Goal: Task Accomplishment & Management: Manage account settings

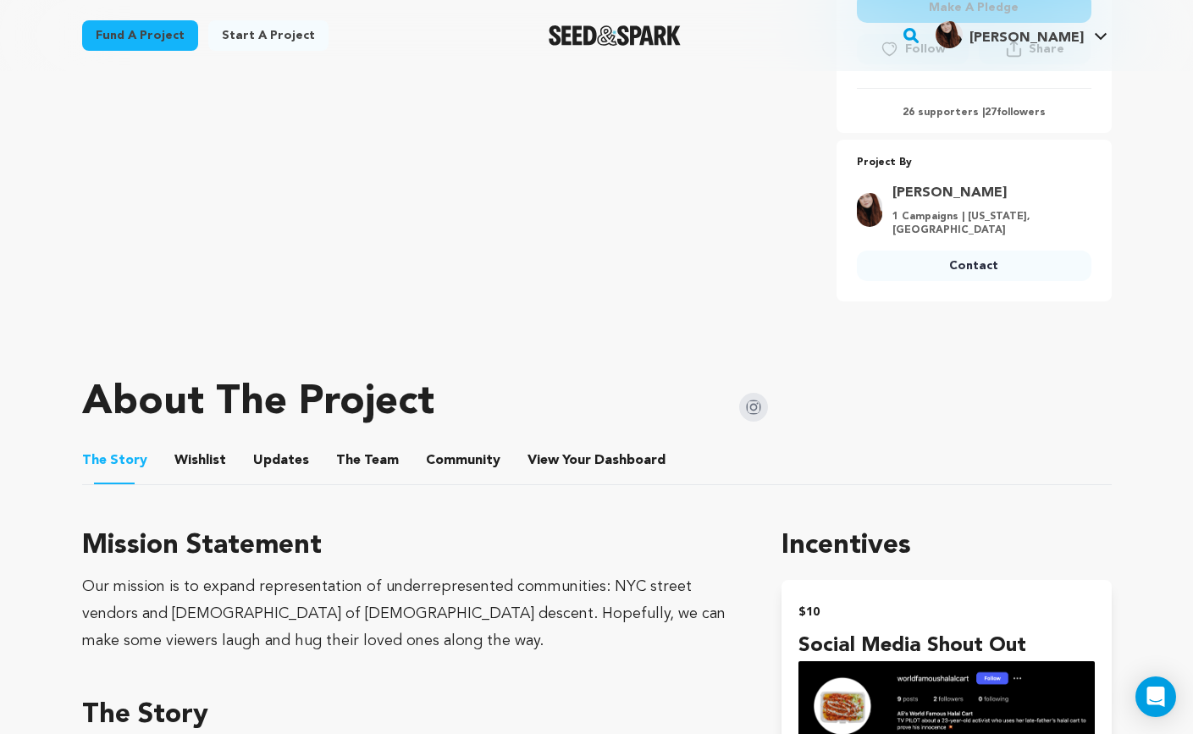
scroll to position [596, 0]
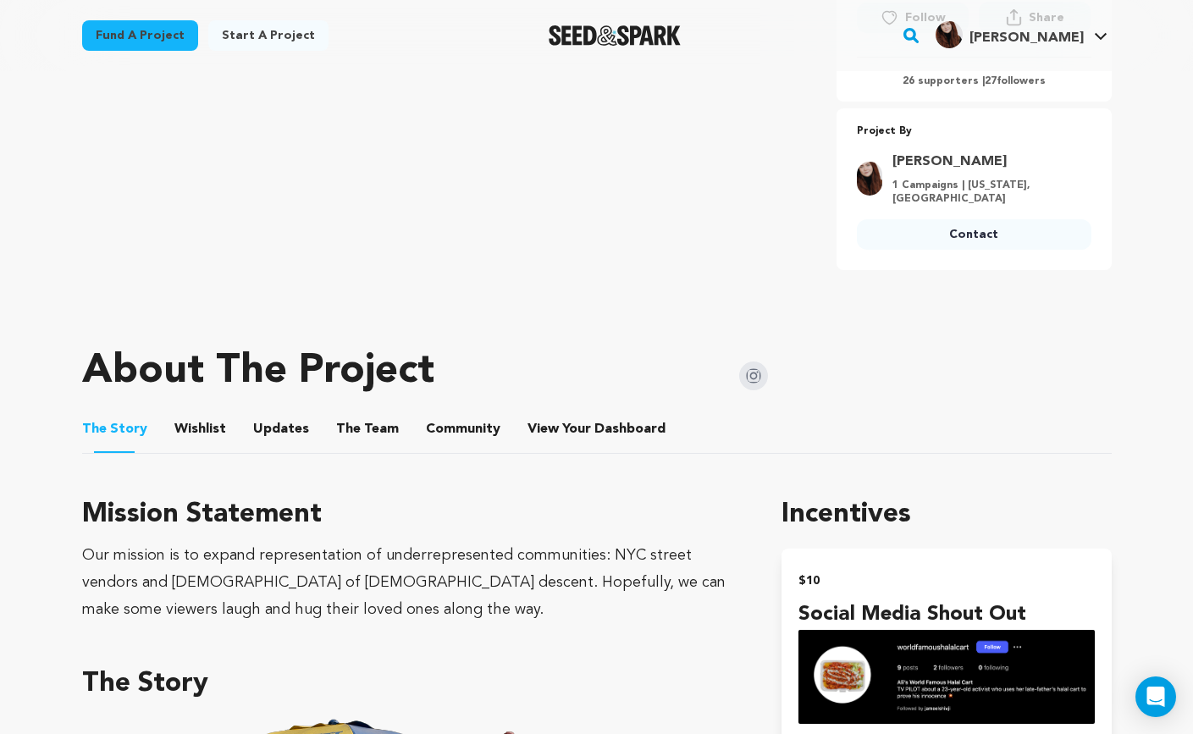
click at [452, 412] on button "Community" at bounding box center [463, 432] width 41 height 41
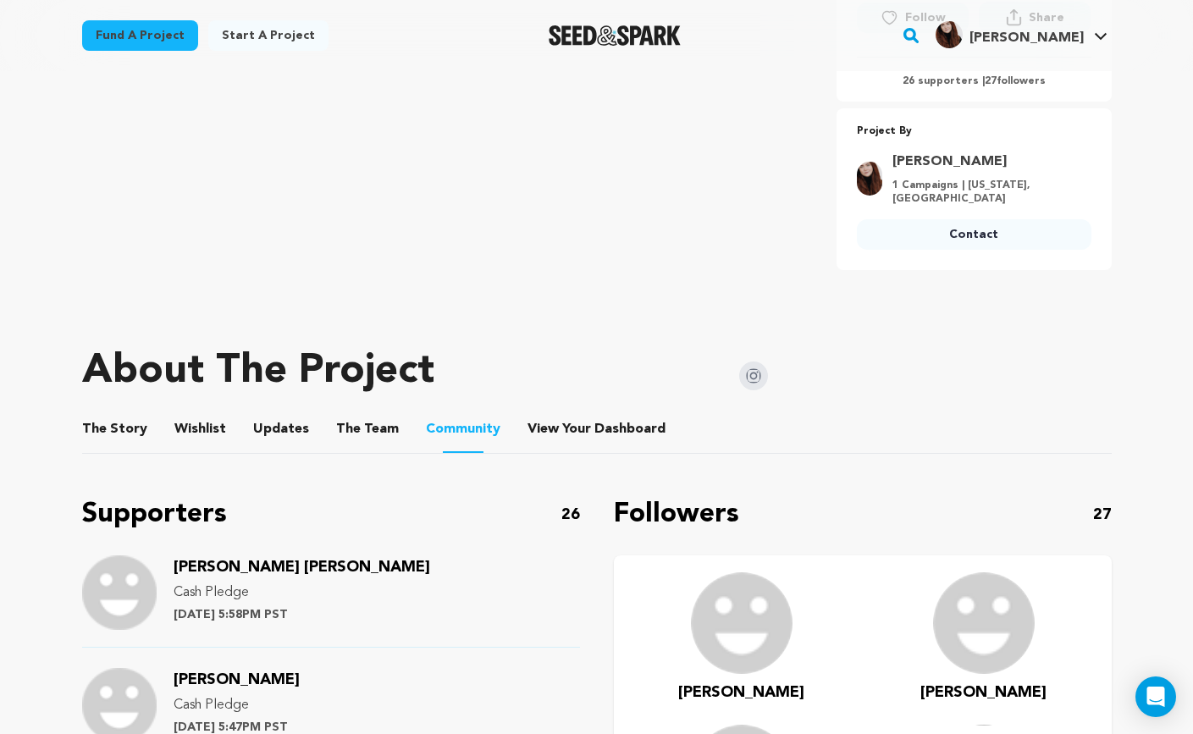
click at [1095, 30] on link "Kate F. Kate F." at bounding box center [1021, 33] width 179 height 30
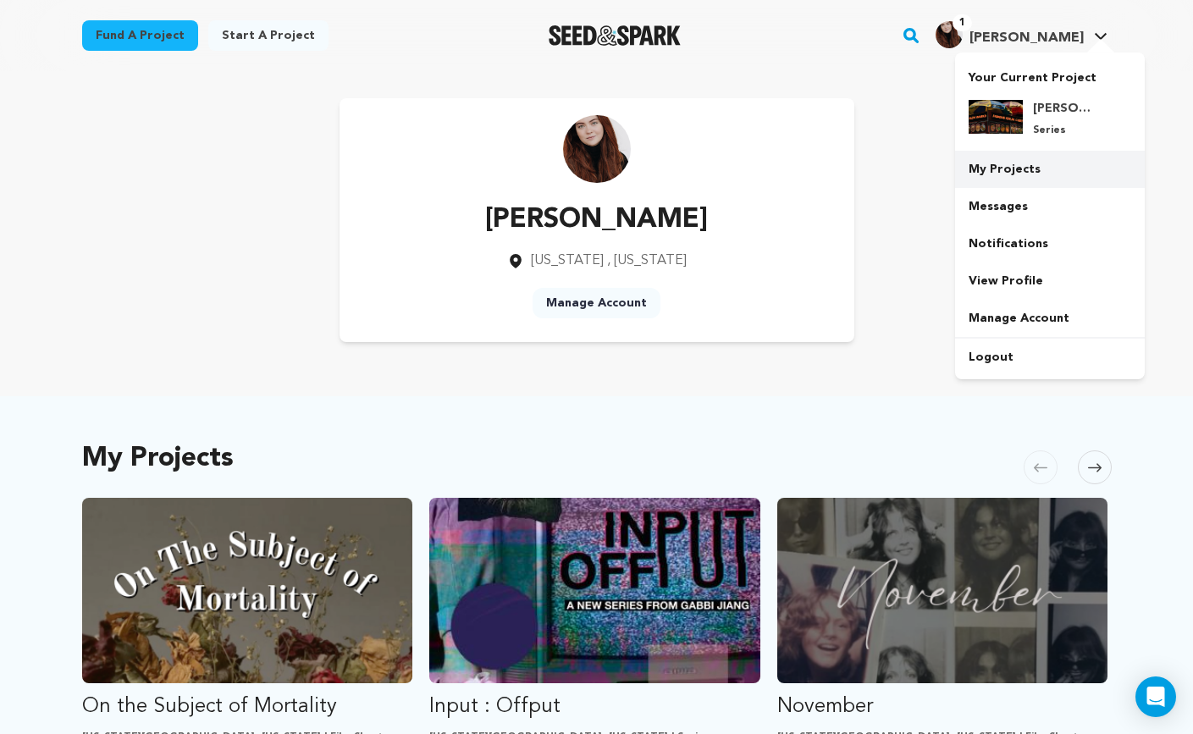
click at [1011, 174] on link "My Projects" at bounding box center [1050, 169] width 190 height 37
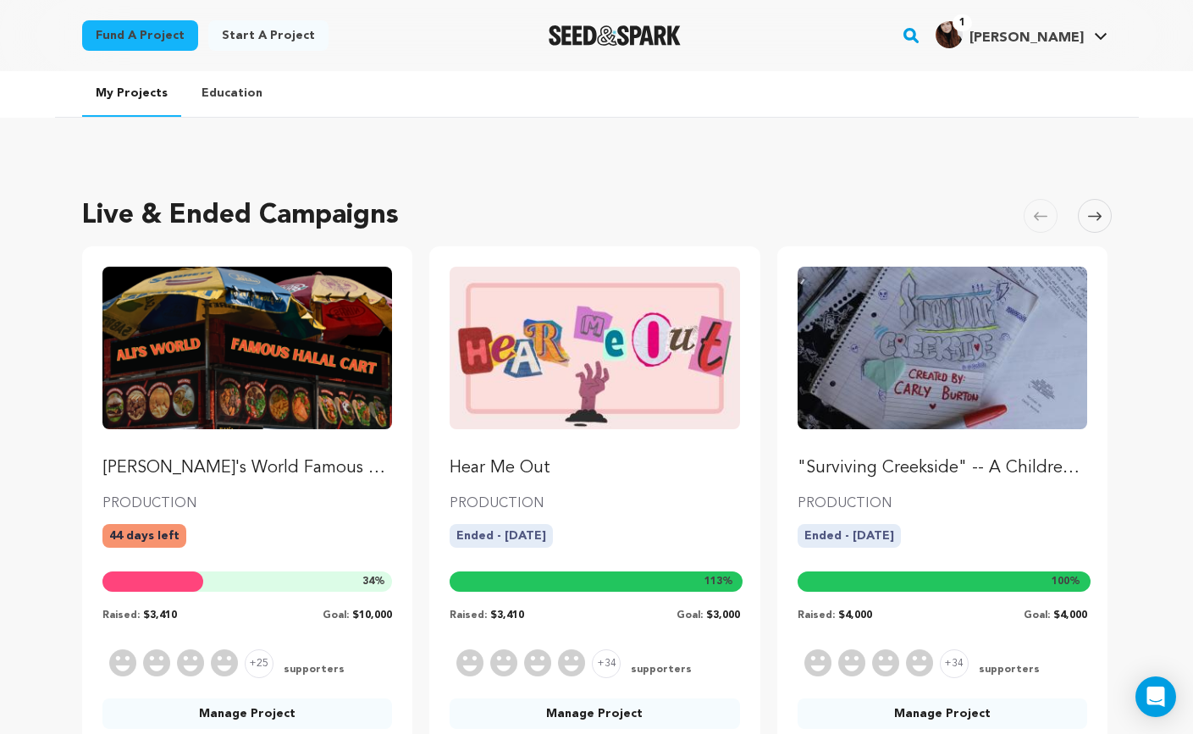
click at [210, 366] on img "Fund Ali's World Famous Halal Cart — TV Pilot" at bounding box center [247, 348] width 290 height 163
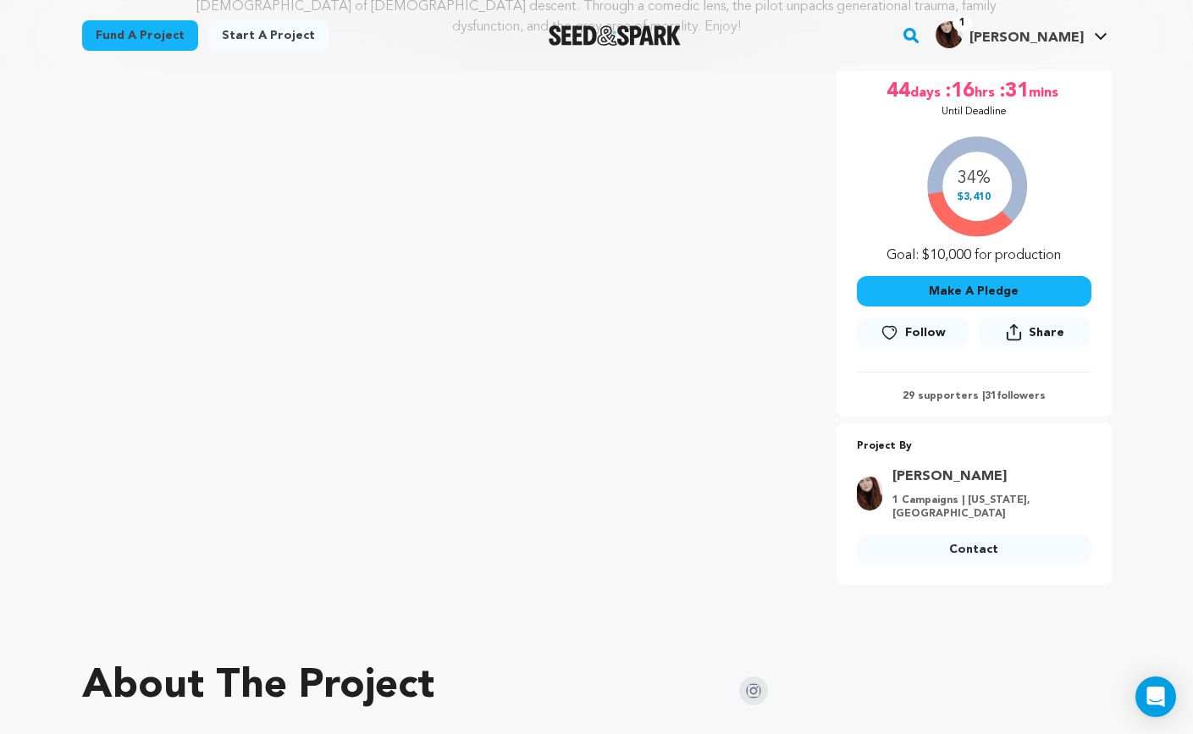
scroll to position [506, 0]
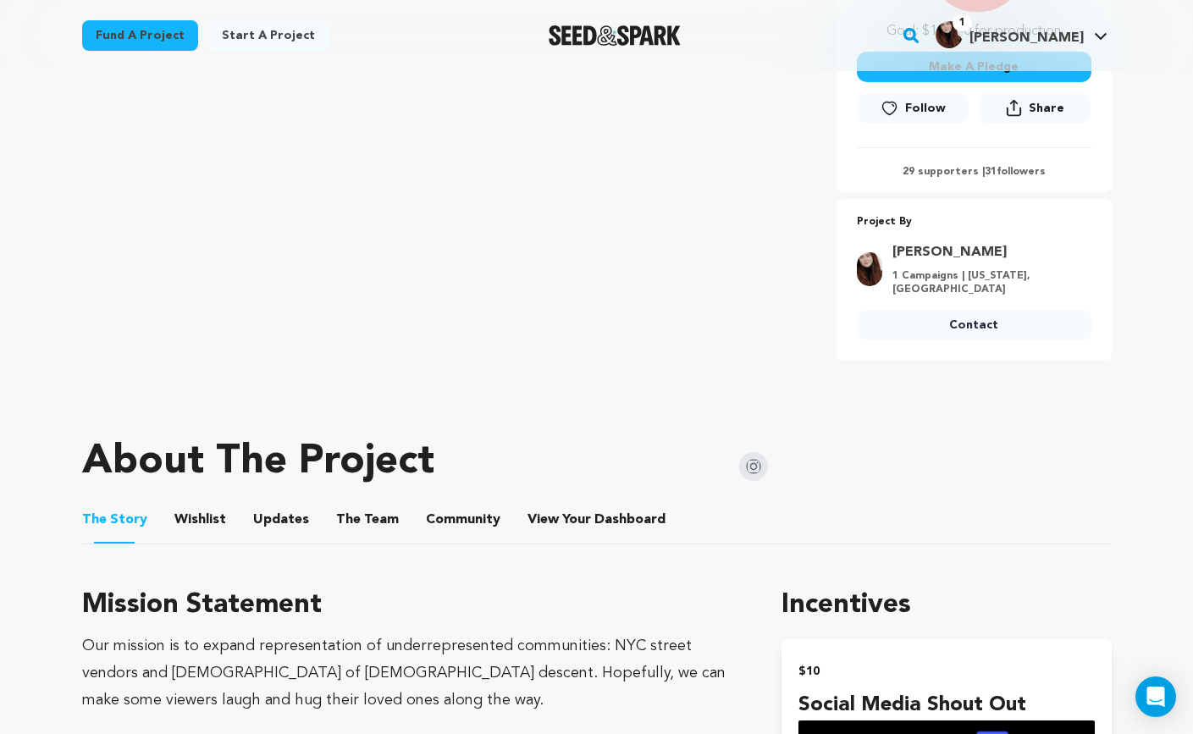
click at [482, 496] on li "Community Community" at bounding box center [463, 519] width 75 height 47
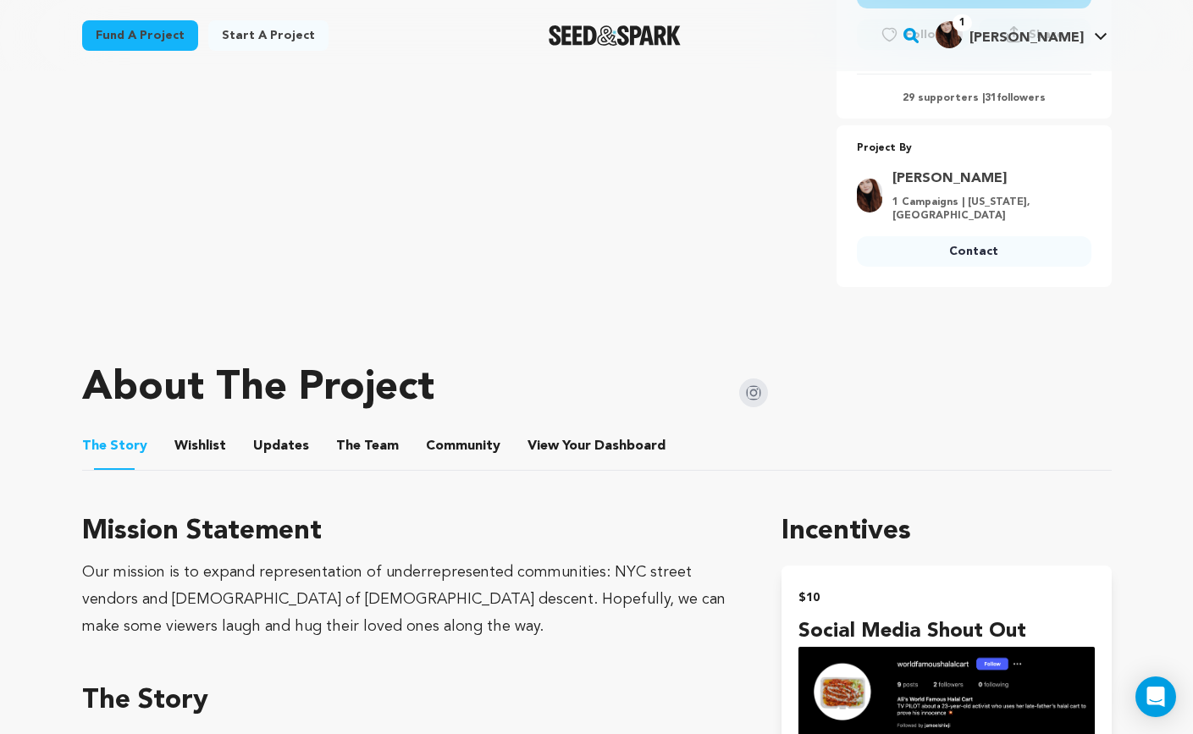
scroll to position [591, 0]
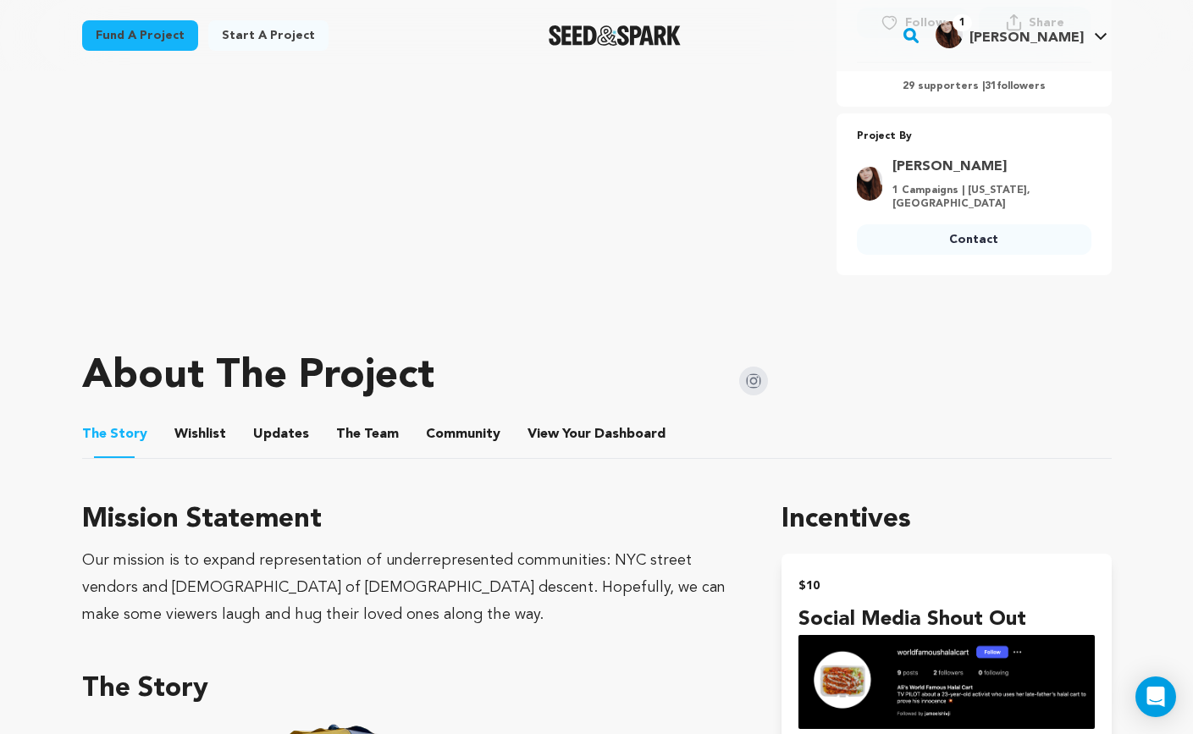
click at [466, 417] on button "Community" at bounding box center [463, 437] width 41 height 41
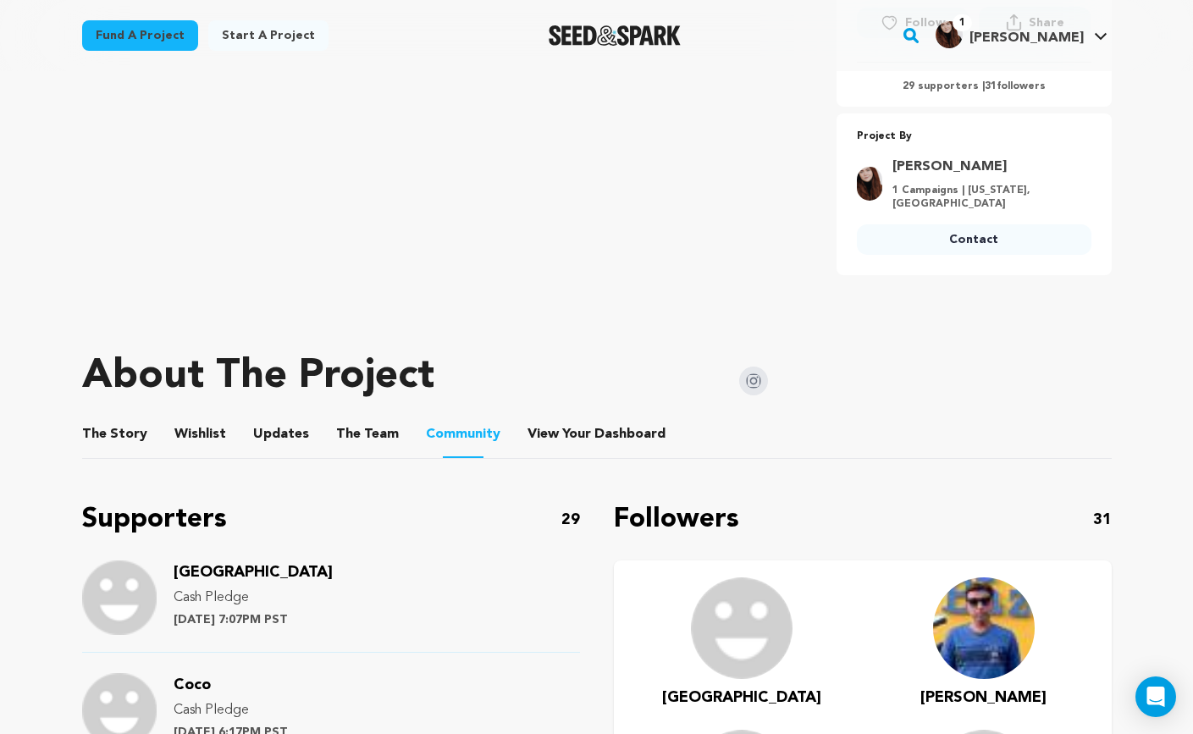
click at [130, 585] on img at bounding box center [119, 598] width 75 height 75
click at [196, 565] on span "Camden" at bounding box center [253, 572] width 159 height 15
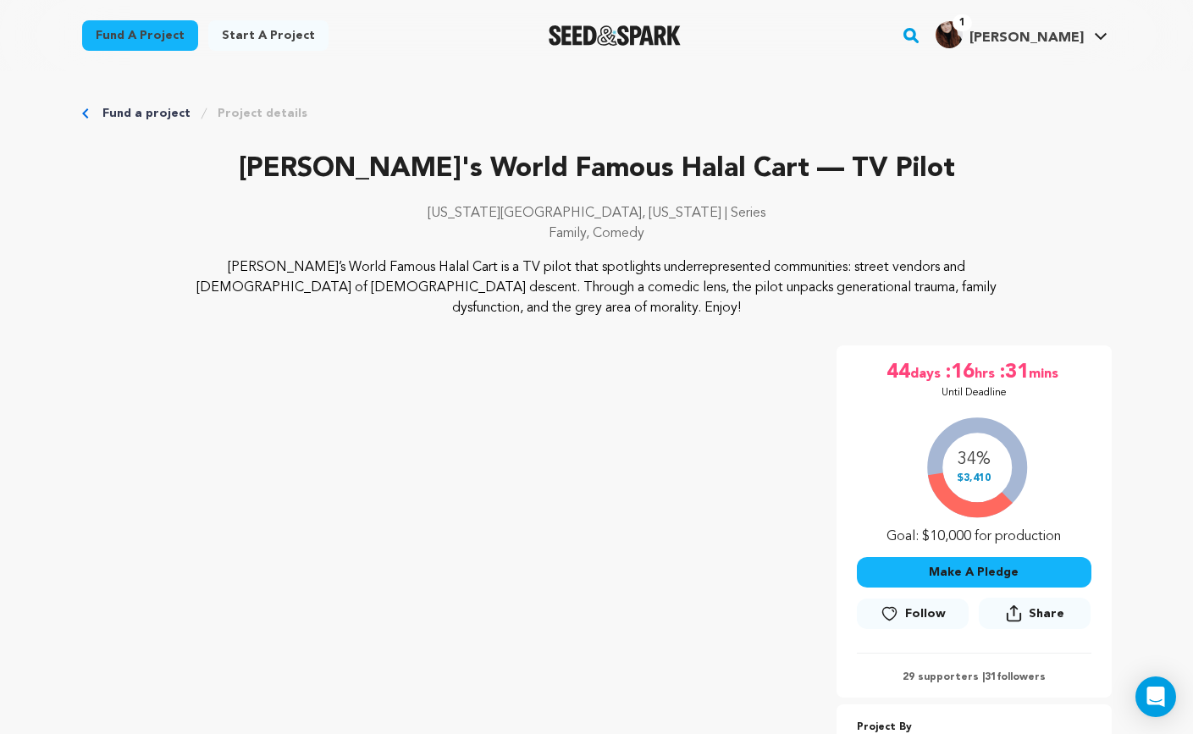
click at [257, 108] on link "Project details" at bounding box center [263, 113] width 90 height 17
click at [83, 110] on icon "Breadcrumb" at bounding box center [85, 113] width 7 height 10
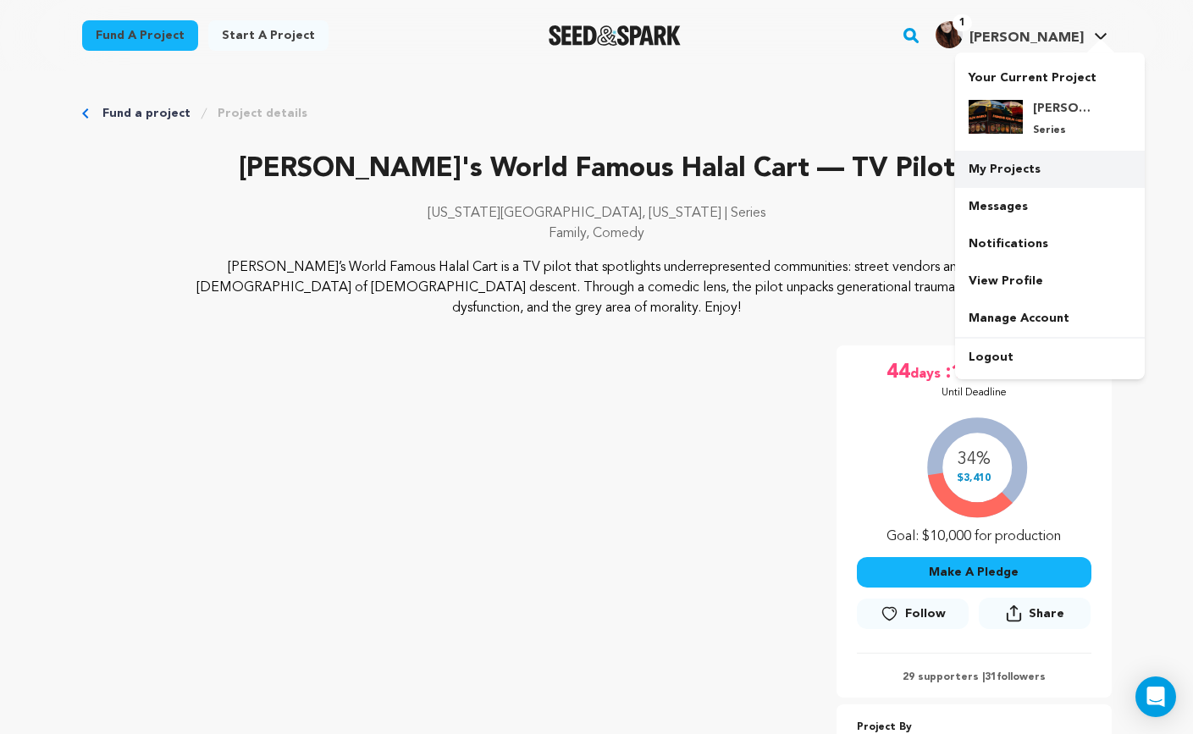
click at [1031, 162] on link "My Projects" at bounding box center [1050, 169] width 190 height 37
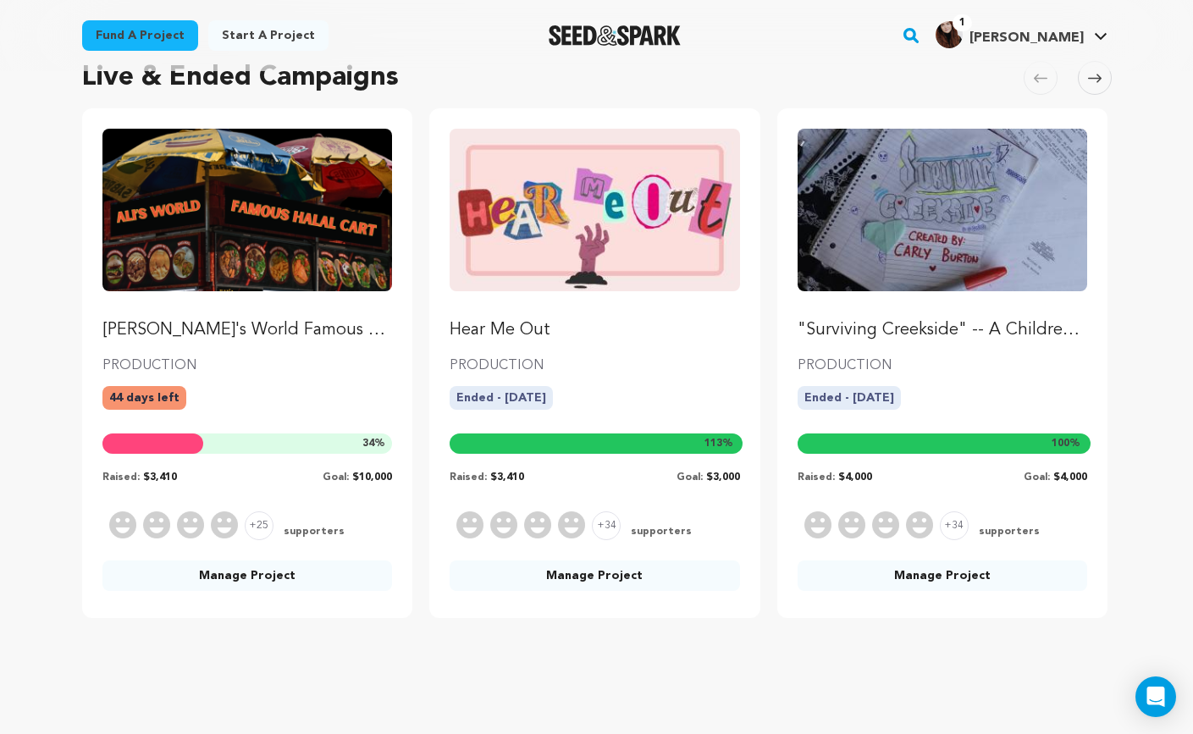
scroll to position [175, 0]
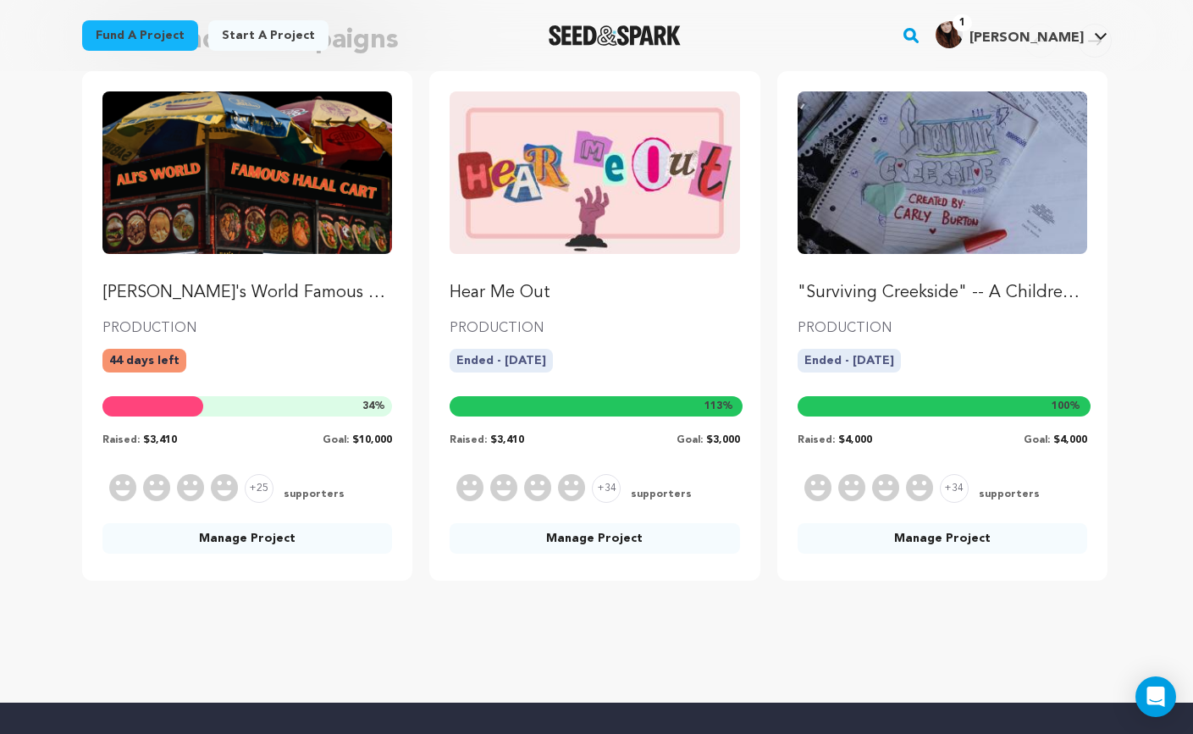
click at [304, 546] on link "Manage Project" at bounding box center [247, 538] width 290 height 30
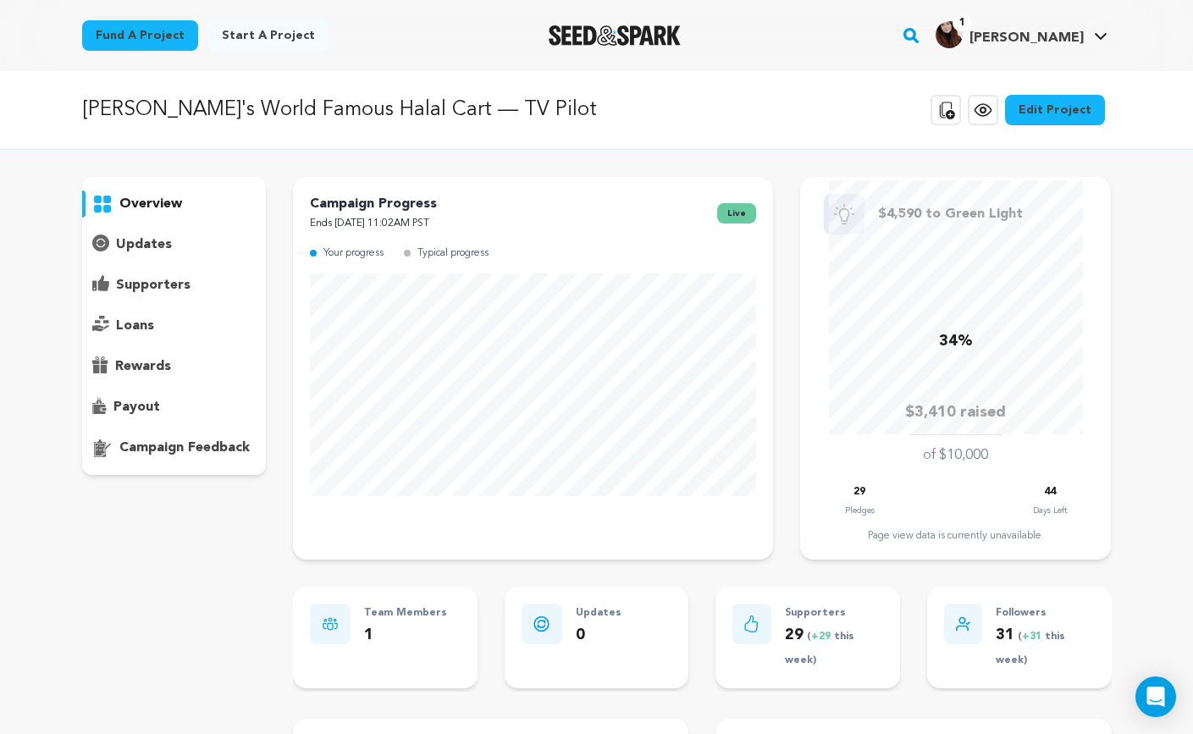
click at [185, 290] on p "supporters" at bounding box center [153, 285] width 75 height 20
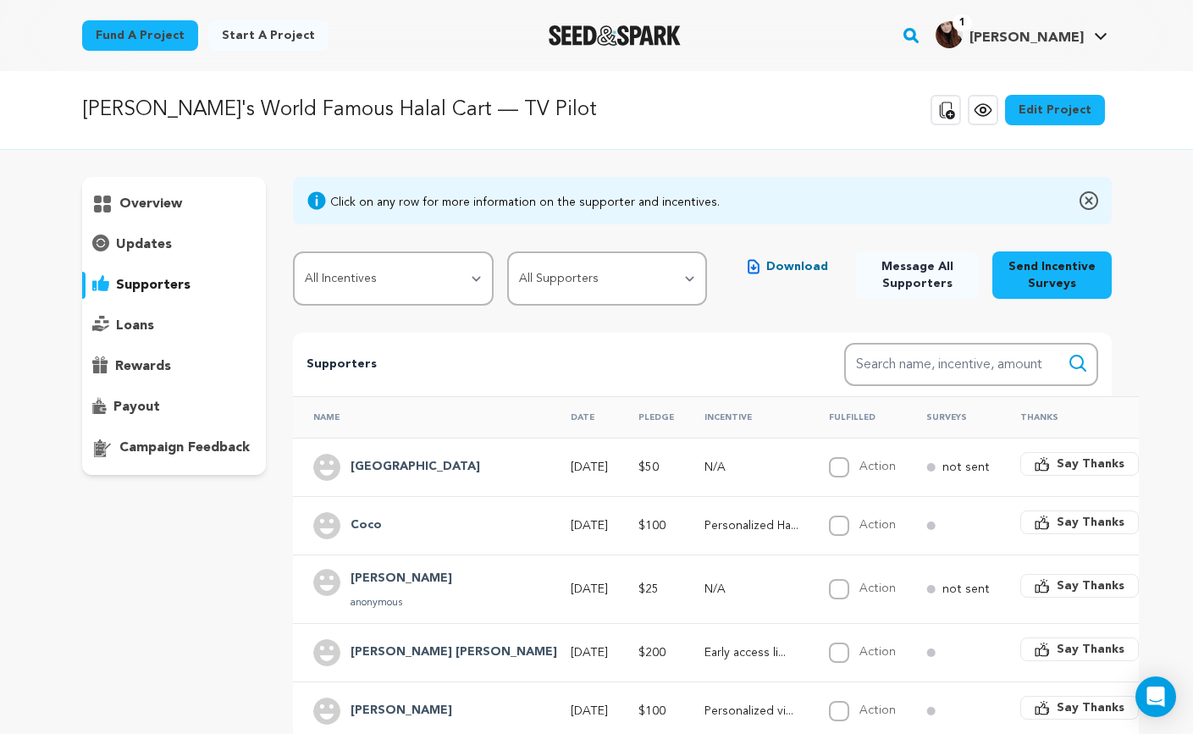
click at [395, 467] on h4 "[GEOGRAPHIC_DATA]" at bounding box center [416, 467] width 130 height 20
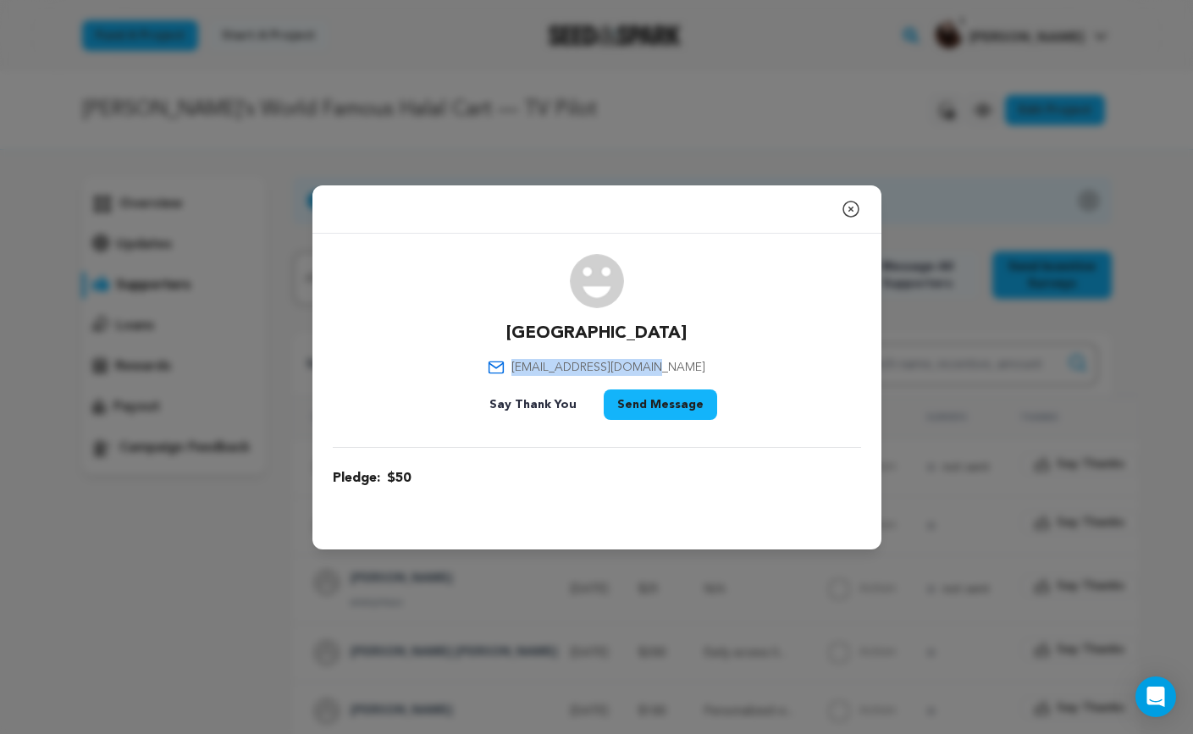
drag, startPoint x: 693, startPoint y: 366, endPoint x: 510, endPoint y: 363, distance: 182.9
click at [510, 363] on div "[GEOGRAPHIC_DATA] [EMAIL_ADDRESS][DOMAIN_NAME] Say Thank You Send Message" at bounding box center [597, 340] width 528 height 173
click at [703, 351] on div "Camden camdenspam45@gmail.com Say Thank You Send Message" at bounding box center [597, 340] width 528 height 173
click at [850, 205] on icon "button" at bounding box center [851, 209] width 20 height 20
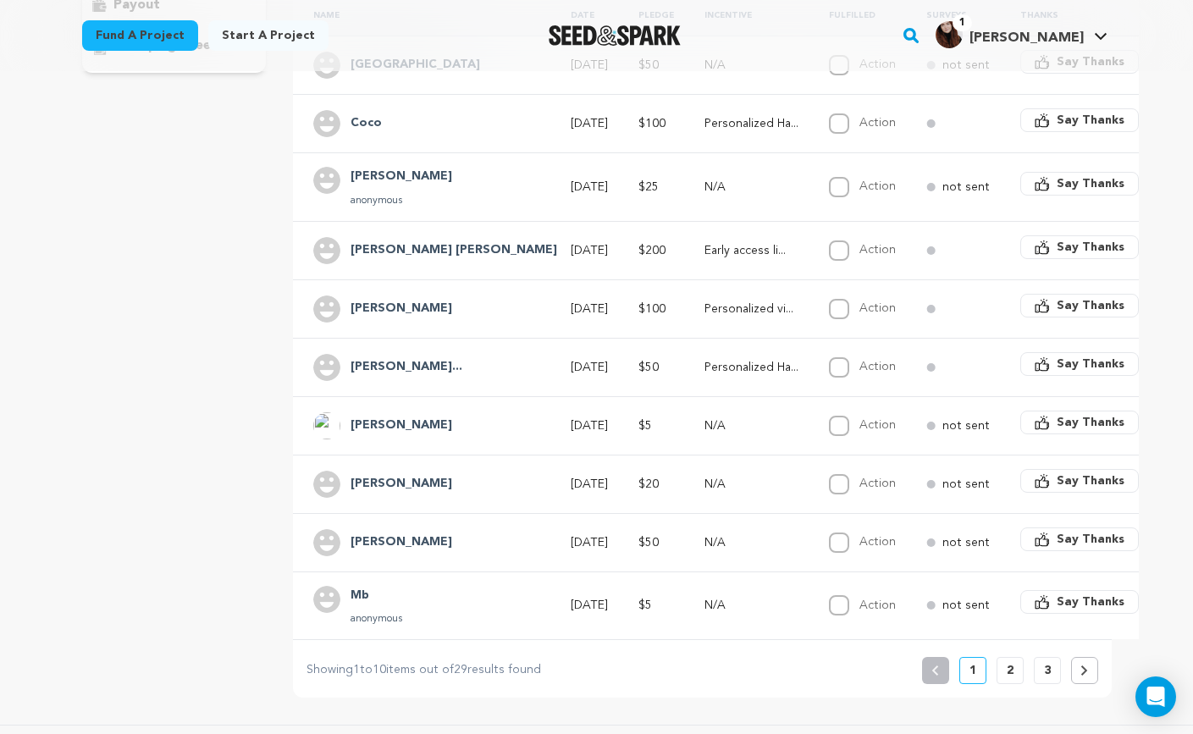
scroll to position [382, 0]
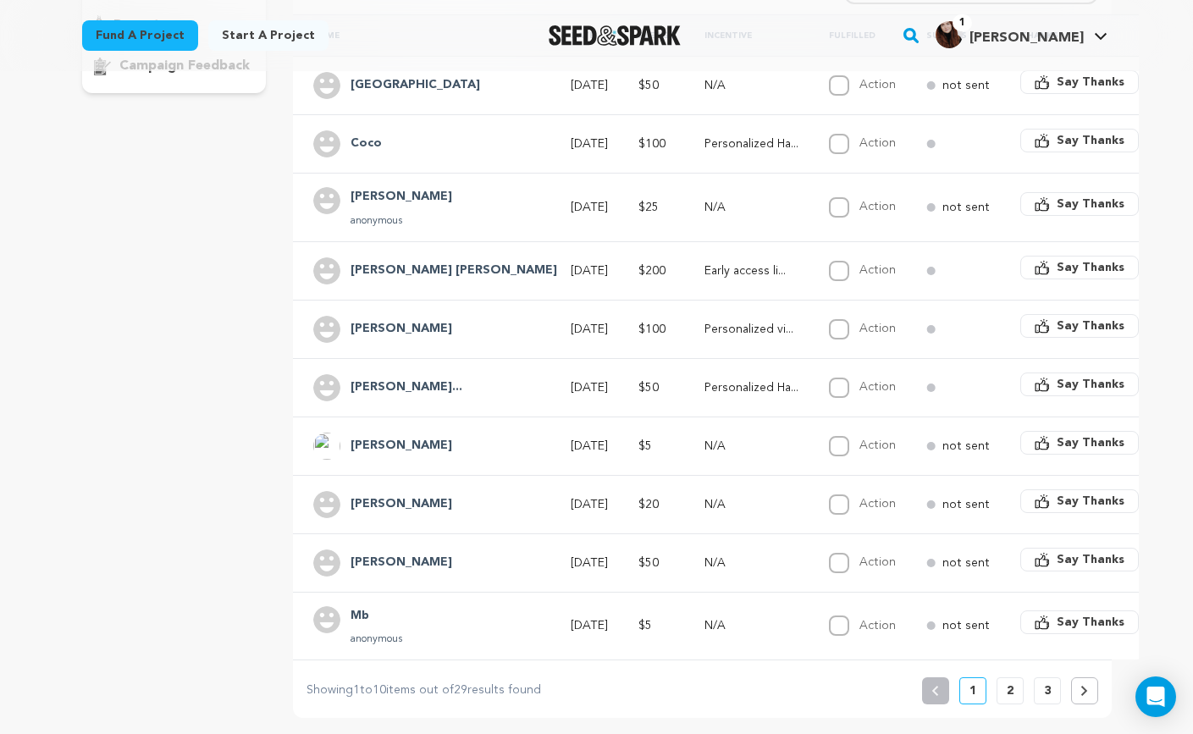
click at [1054, 693] on button "3" at bounding box center [1047, 690] width 27 height 27
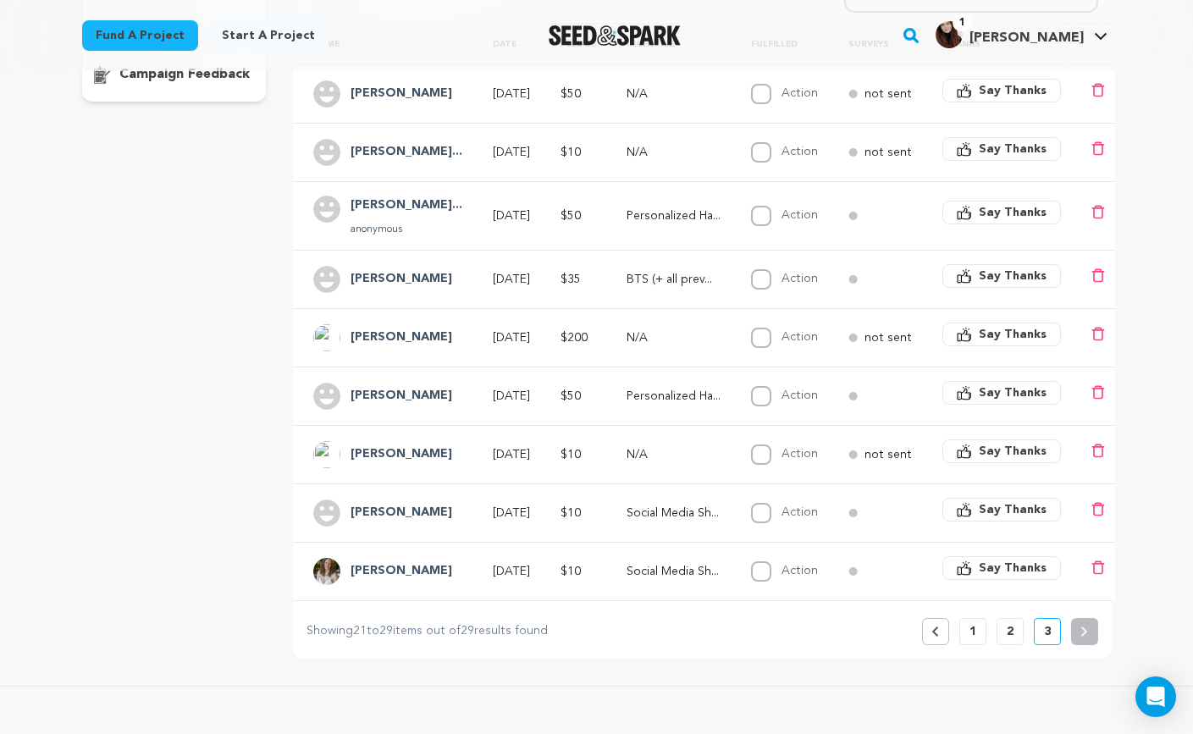
scroll to position [377, 0]
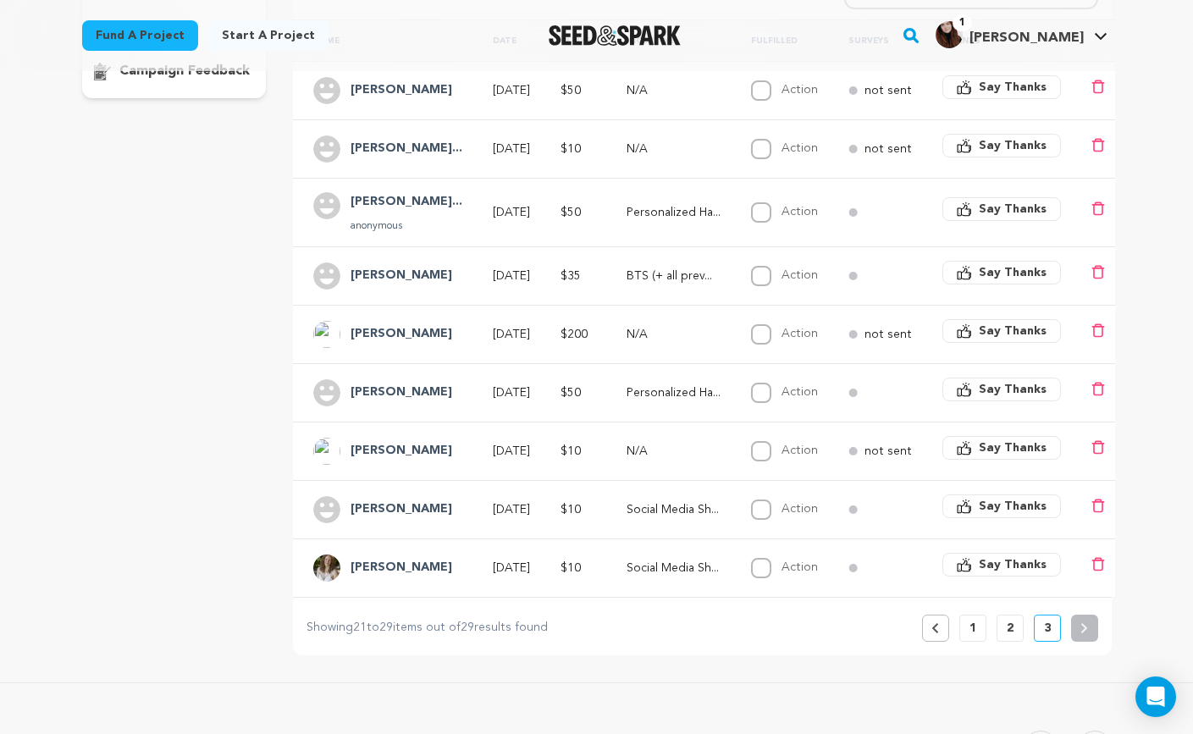
click at [970, 627] on p "1" at bounding box center [973, 628] width 7 height 17
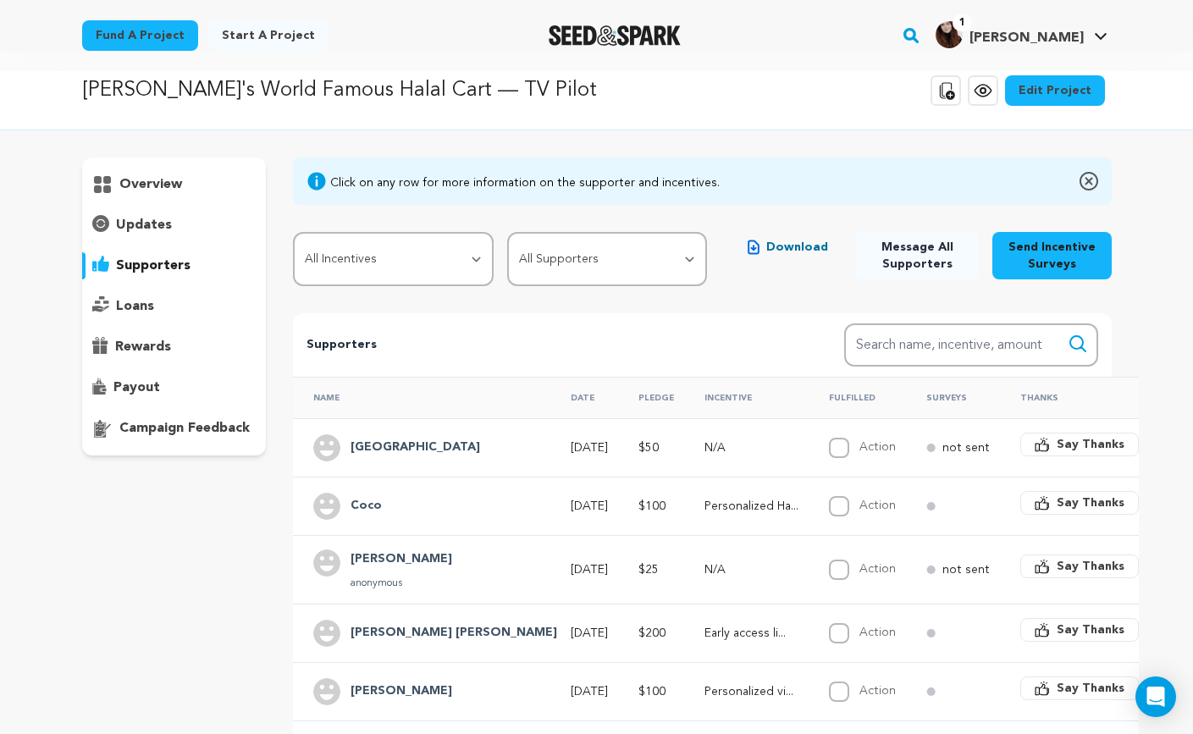
scroll to position [0, 0]
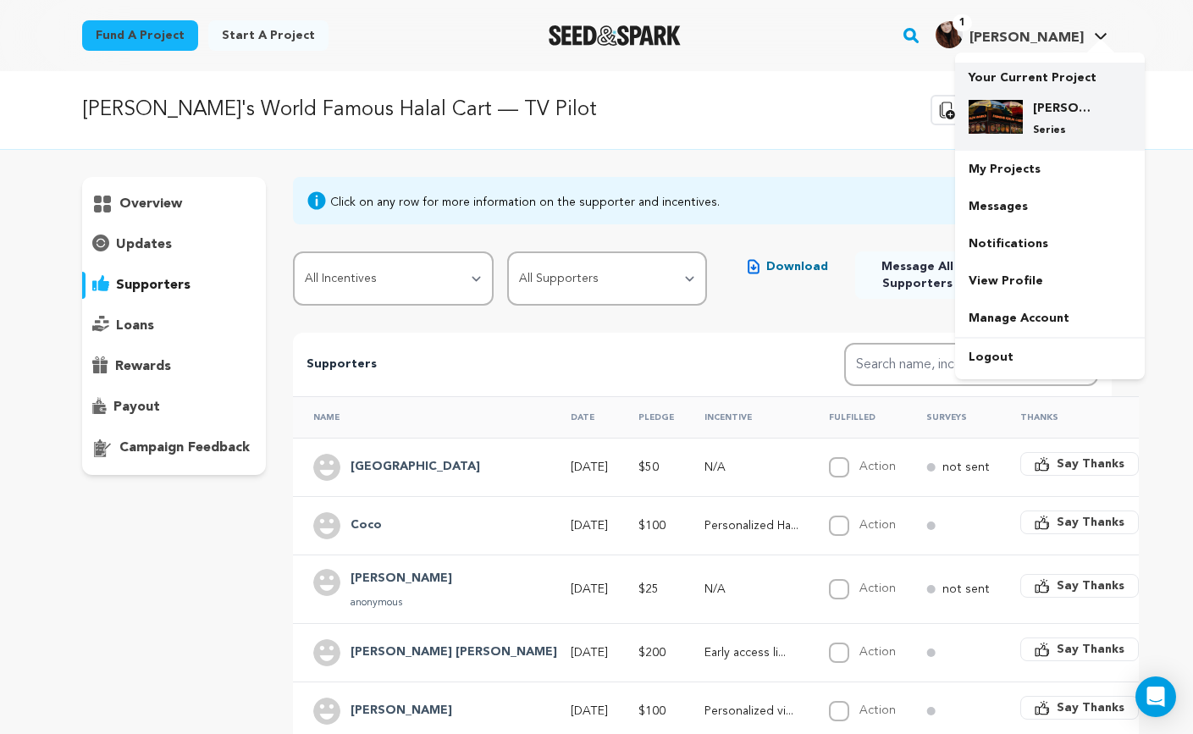
click at [1058, 117] on div "Ali's World Famous Halal Cart — TV Pilot Series" at bounding box center [1063, 118] width 81 height 37
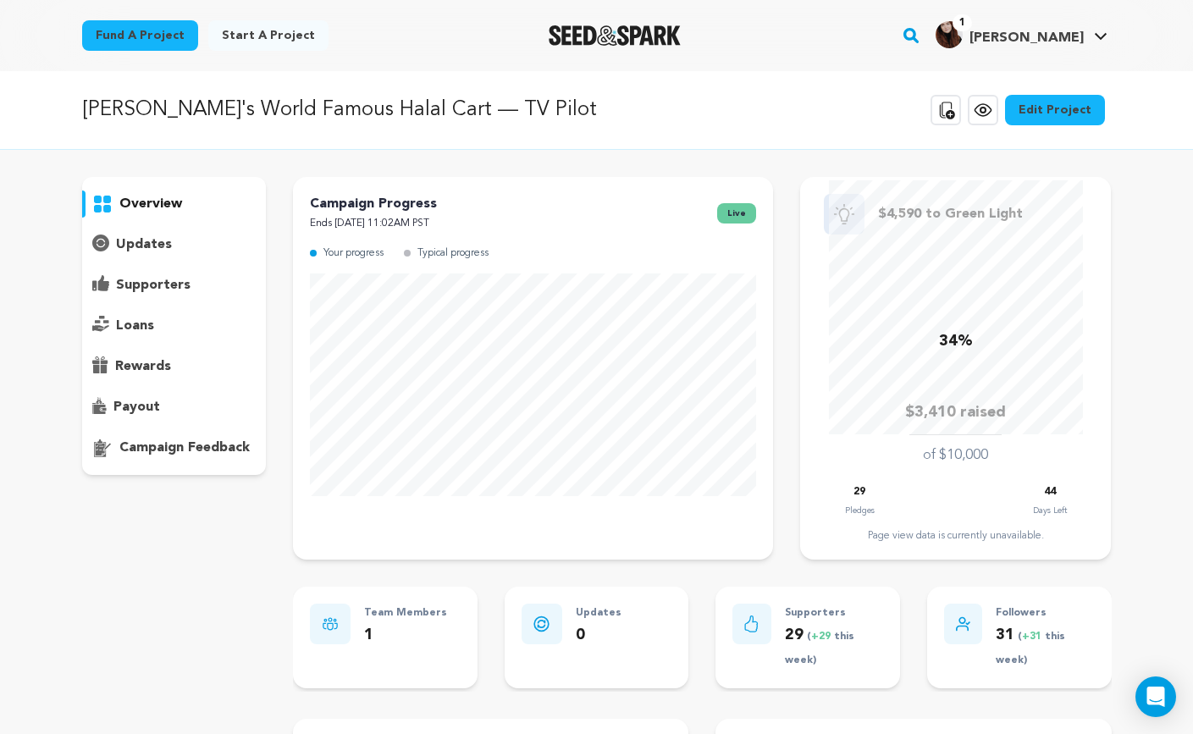
click at [156, 286] on p "supporters" at bounding box center [153, 285] width 75 height 20
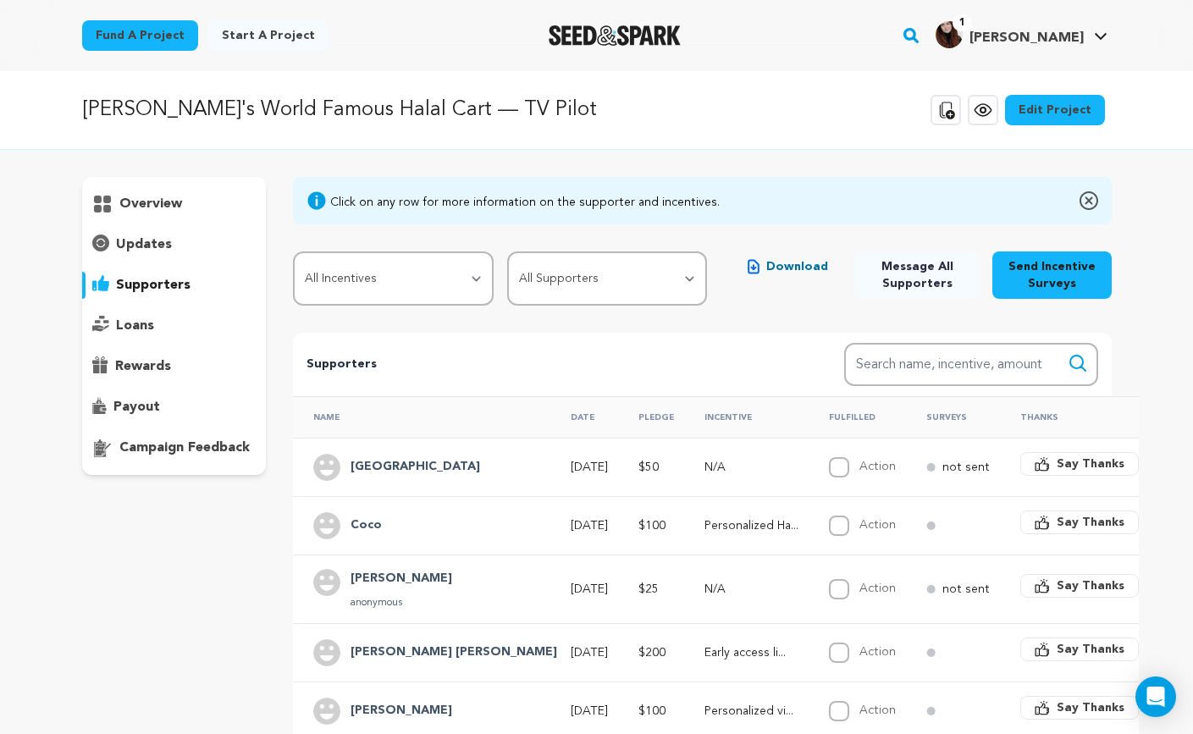
click at [382, 470] on h4 "[GEOGRAPHIC_DATA]" at bounding box center [416, 467] width 130 height 20
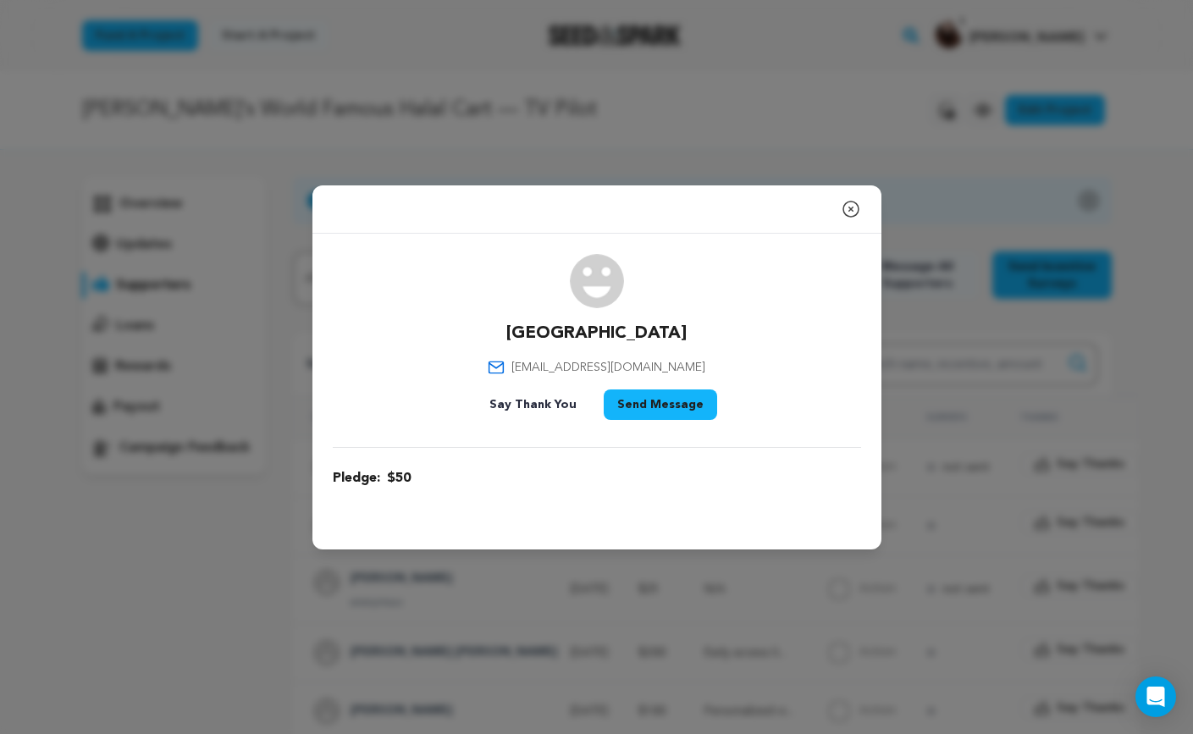
click at [964, 406] on div "Close modal [GEOGRAPHIC_DATA] [EMAIL_ADDRESS][DOMAIN_NAME]" at bounding box center [596, 367] width 1193 height 734
click at [855, 213] on icon "button" at bounding box center [851, 209] width 20 height 20
